Goal: Find specific page/section: Find specific page/section

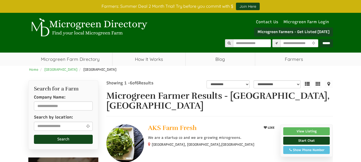
select select "Language Translate Widget"
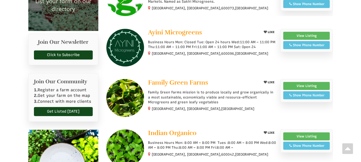
scroll to position [187, 0]
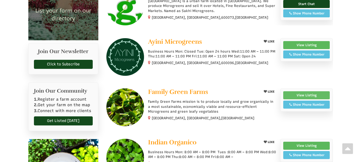
click at [311, 91] on link "View Listing" at bounding box center [306, 95] width 47 height 8
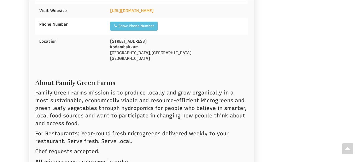
select select "Language Translate Widget"
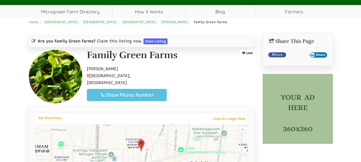
scroll to position [13, 0]
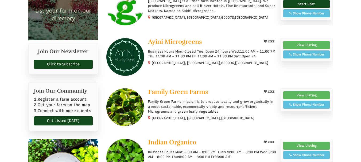
select select "Language Translate Widget"
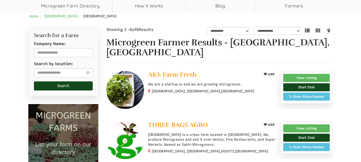
scroll to position [54, 0]
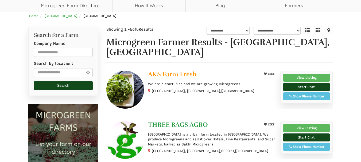
click at [180, 121] on span "THREE BAGS AGRO" at bounding box center [178, 125] width 60 height 8
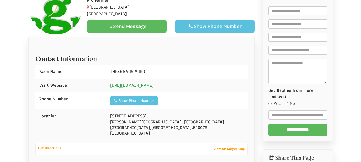
click at [154, 87] on link "[URL][DOMAIN_NAME]" at bounding box center [132, 85] width 44 height 5
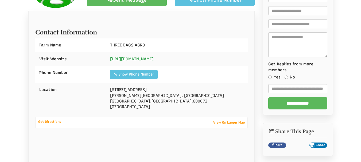
scroll to position [120, 0]
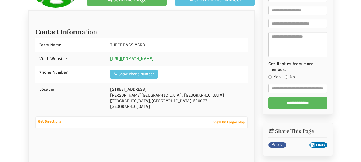
select select "Language Translate Widget"
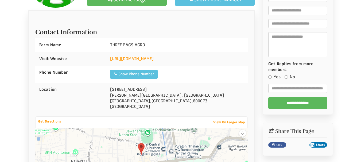
click at [4, 92] on div "THREE BAGS AGRO LIKE Pro Farmer Chennai, Tamil Nadu, 600073 Send Message Show P…" at bounding box center [180, 90] width 361 height 288
